Goal: Transaction & Acquisition: Purchase product/service

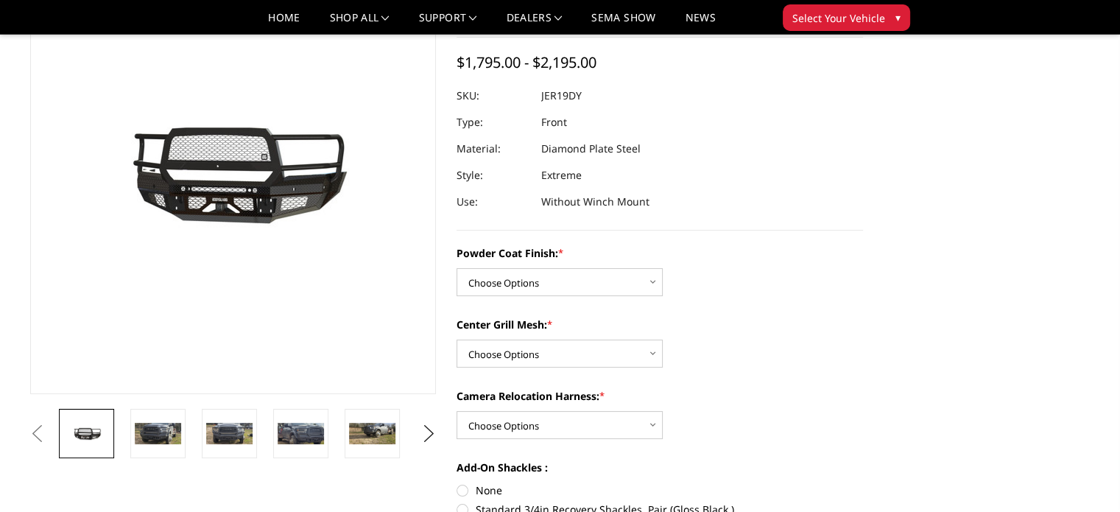
scroll to position [245, 0]
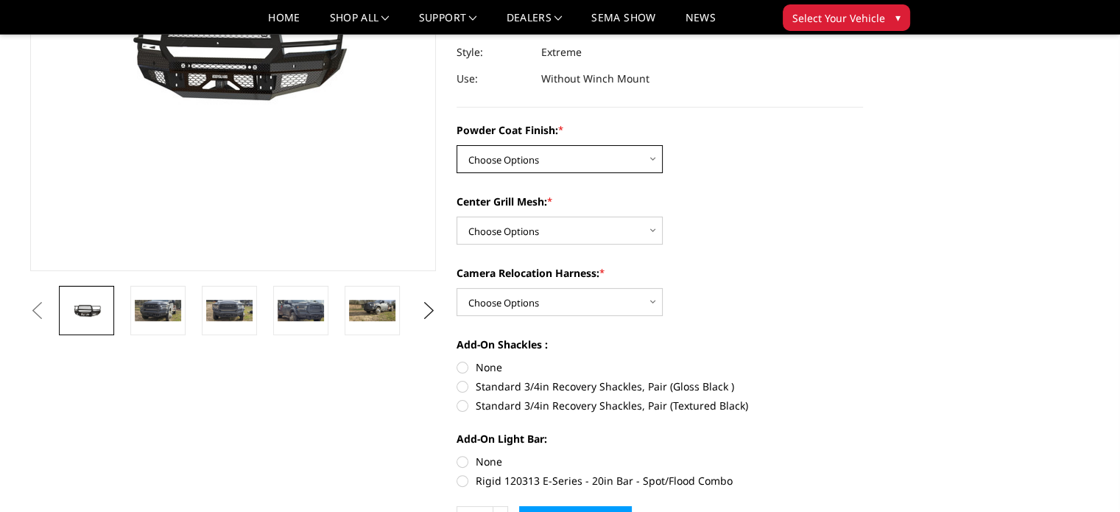
click at [598, 152] on select "Choose Options Bare Metal Gloss Black Powder Coat Textured Black Powder Coat" at bounding box center [559, 159] width 206 height 28
select select "3236"
click at [456, 145] on select "Choose Options Bare Metal Gloss Black Powder Coat Textured Black Powder Coat" at bounding box center [559, 159] width 206 height 28
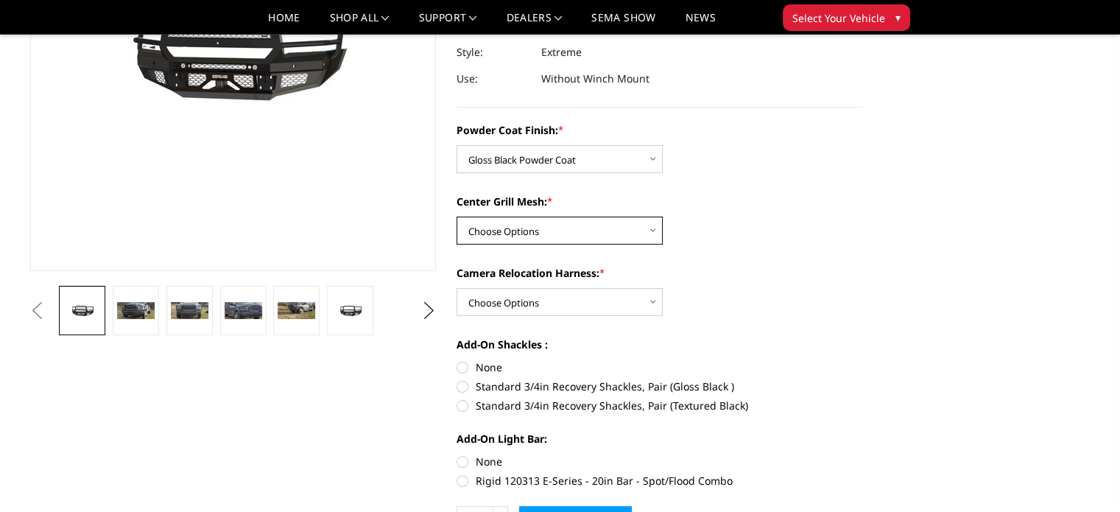
click at [609, 229] on select "Choose Options WITH Expanded Metal in Center Grill WITHOUT Expanded Metal in Ce…" at bounding box center [559, 230] width 206 height 28
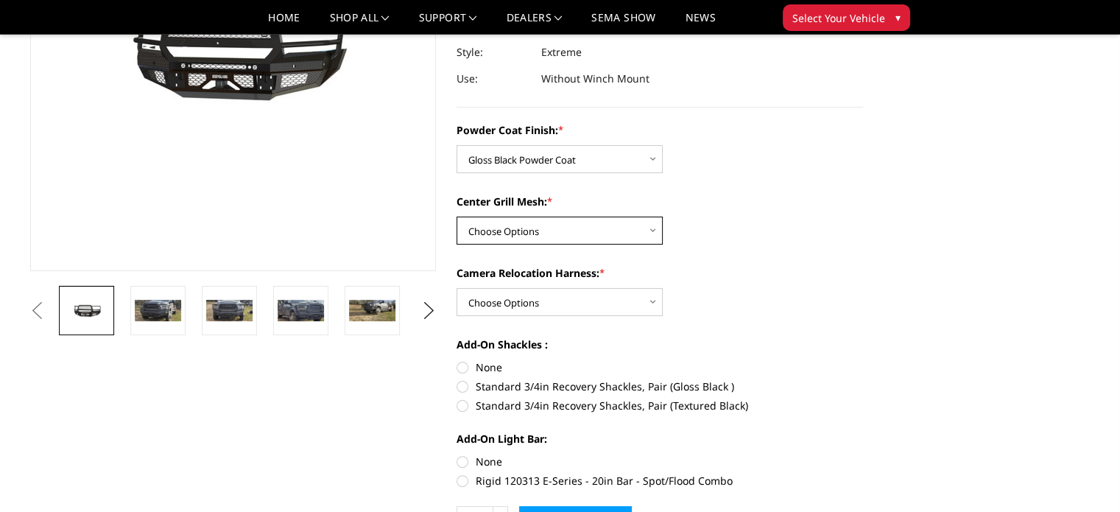
select select "3238"
click at [456, 216] on select "Choose Options WITH Expanded Metal in Center Grill WITHOUT Expanded Metal in Ce…" at bounding box center [559, 230] width 206 height 28
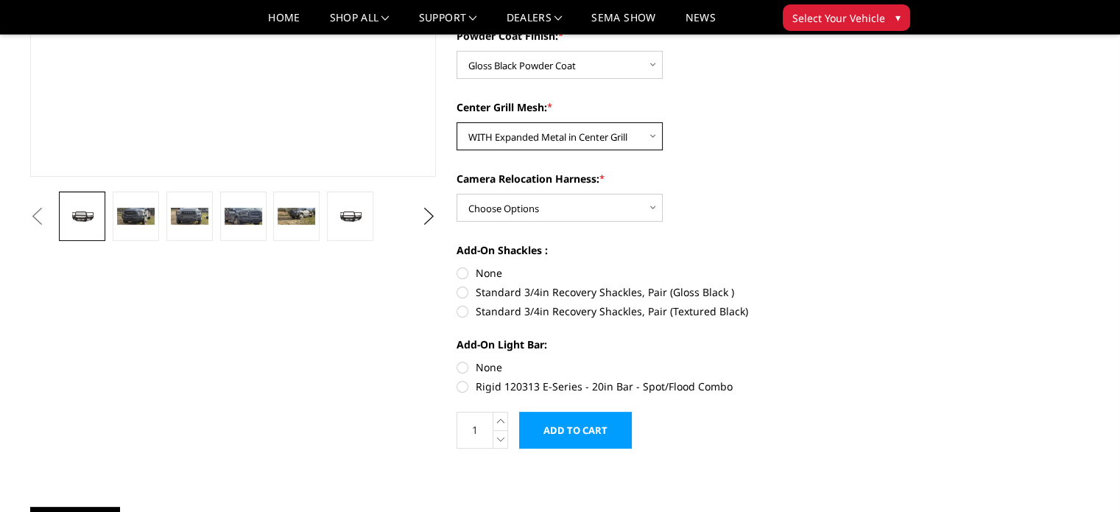
scroll to position [368, 0]
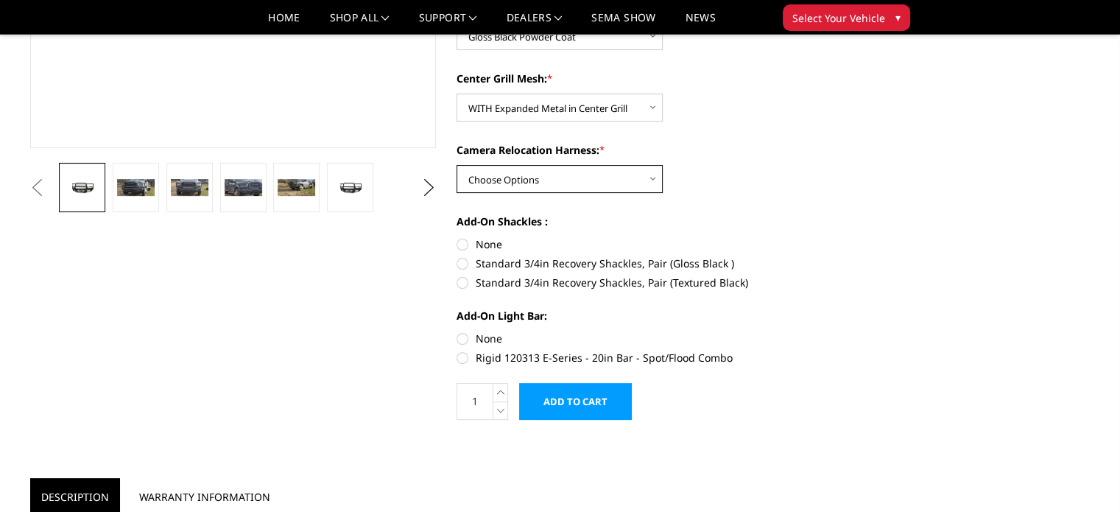
click at [640, 173] on select "Choose Options WITH Camera Relocation Harness WITHOUT Camera Relocation Harness" at bounding box center [559, 179] width 206 height 28
select select "3240"
click at [456, 165] on select "Choose Options WITH Camera Relocation Harness WITHOUT Camera Relocation Harness" at bounding box center [559, 179] width 206 height 28
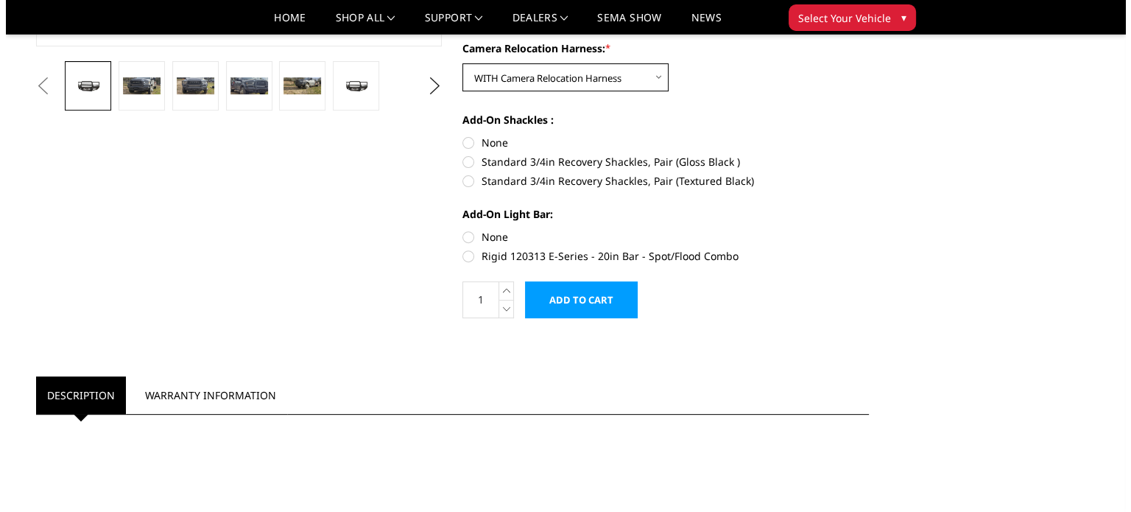
scroll to position [490, 0]
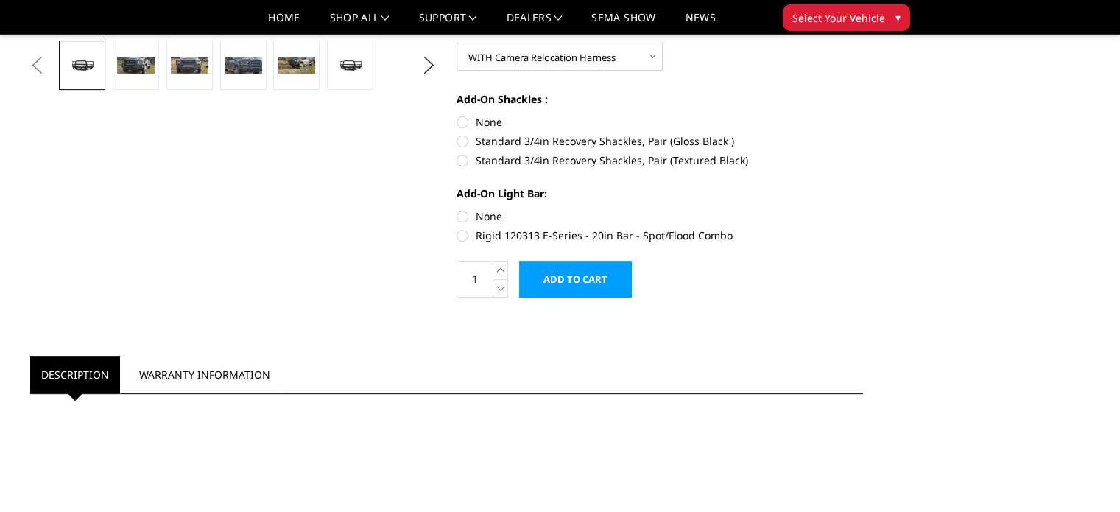
click at [577, 279] on input "Add to Cart" at bounding box center [575, 279] width 113 height 37
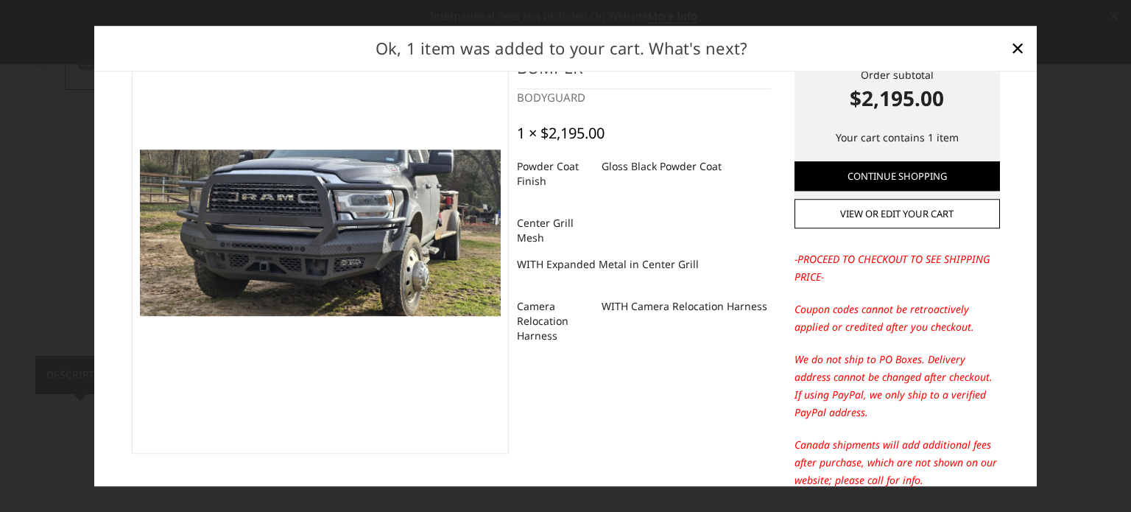
scroll to position [0, 0]
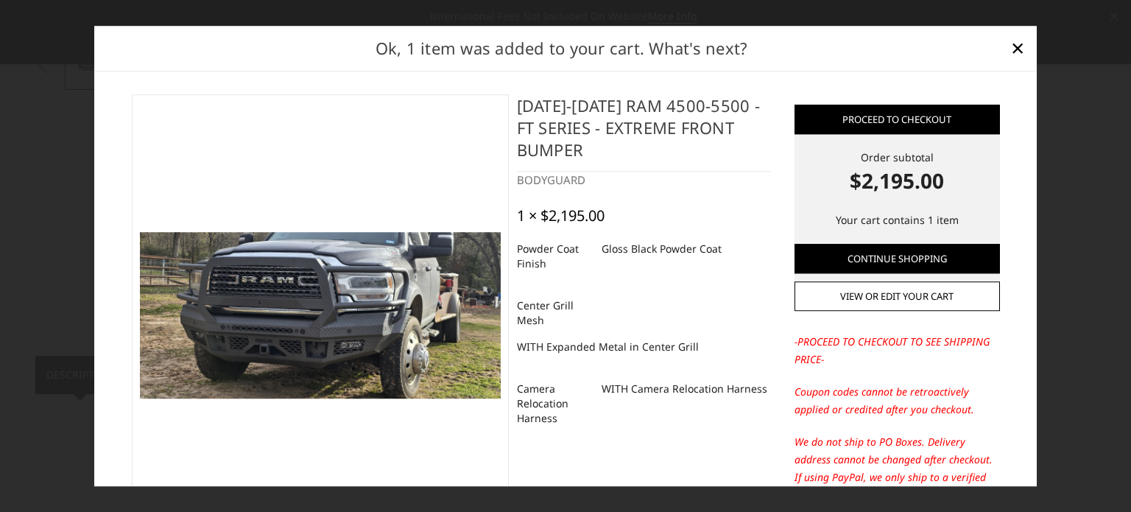
click at [717, 171] on div "BODYGUARD" at bounding box center [644, 179] width 254 height 17
click at [728, 173] on div "BODYGUARD" at bounding box center [644, 179] width 254 height 17
